Goal: Task Accomplishment & Management: Use online tool/utility

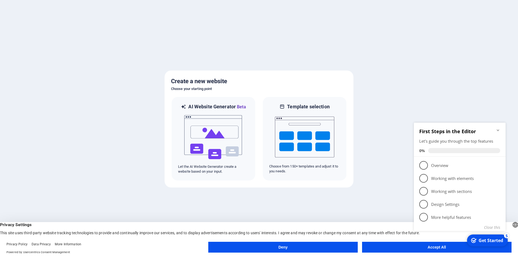
click at [399, 249] on button "Accept All" at bounding box center [436, 246] width 149 height 11
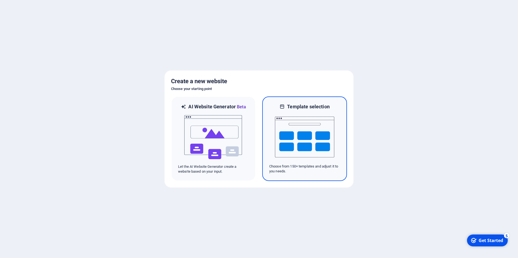
click at [300, 159] on img at bounding box center [304, 137] width 59 height 54
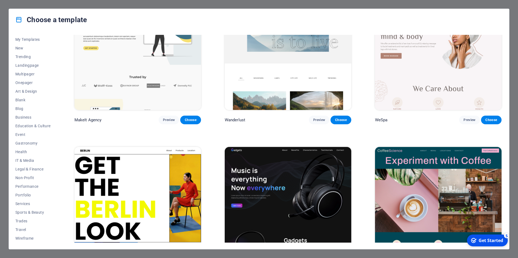
scroll to position [1602, 0]
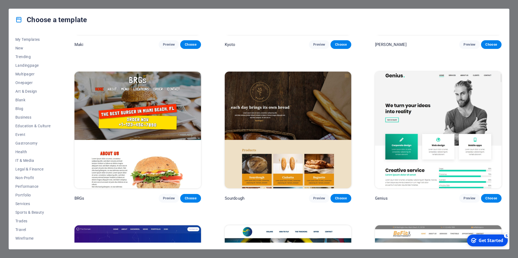
scroll to position [3617, 0]
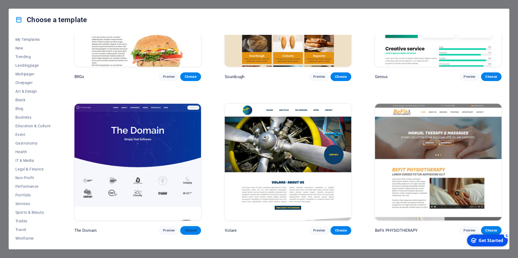
click at [188, 228] on span "Choose" at bounding box center [190, 230] width 12 height 4
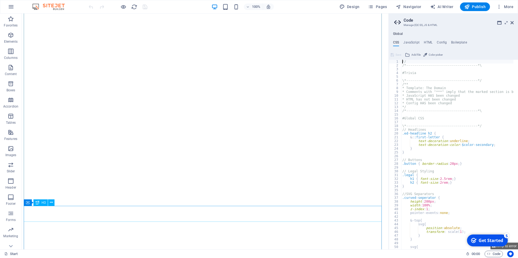
scroll to position [4511, 0]
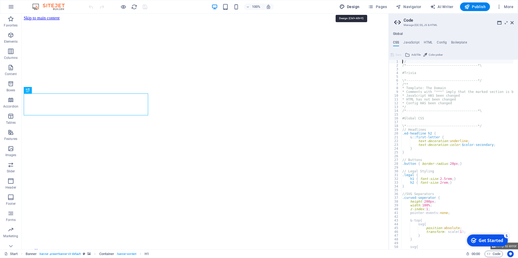
click at [358, 7] on span "Design" at bounding box center [349, 6] width 20 height 5
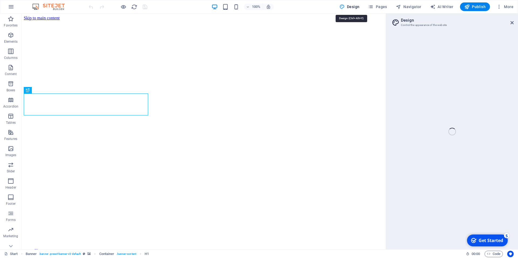
select select "px"
select select "300"
select select "px"
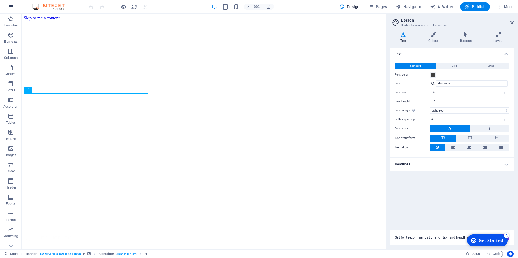
click at [11, 9] on icon "button" at bounding box center [11, 7] width 6 height 6
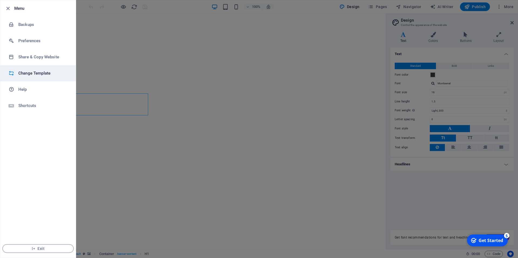
click at [48, 70] on h6 "Change Template" at bounding box center [43, 73] width 50 height 6
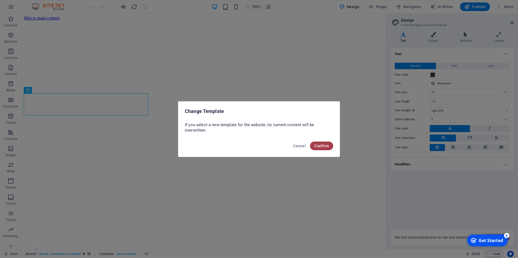
click at [321, 146] on span "Confirm" at bounding box center [321, 145] width 15 height 4
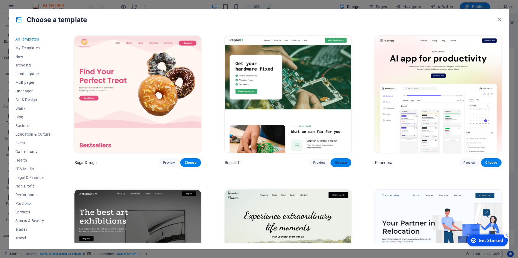
click at [337, 161] on span "Choose" at bounding box center [341, 162] width 12 height 4
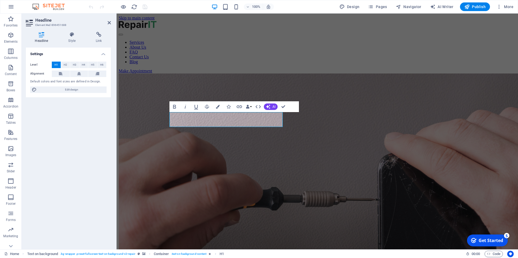
click at [391, 207] on img "1/2" at bounding box center [378, 215] width 518 height 284
